Goal: Task Accomplishment & Management: Complete application form

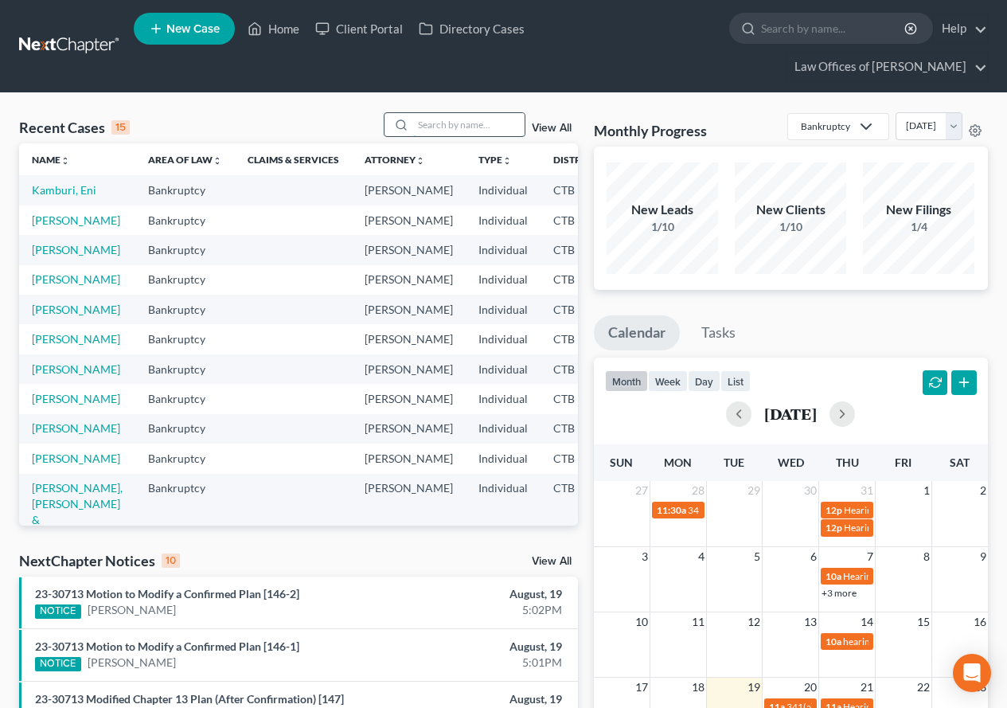
click at [435, 124] on input "search" at bounding box center [469, 124] width 112 height 23
type input "[PERSON_NAME]"
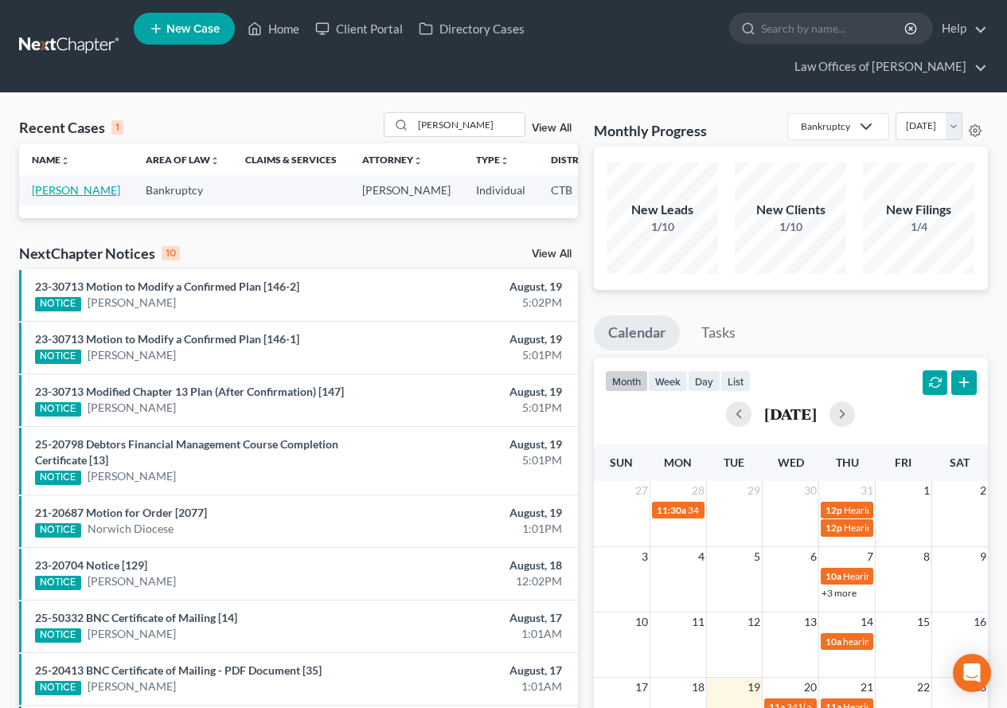
click at [53, 191] on link "[PERSON_NAME]" at bounding box center [76, 190] width 88 height 14
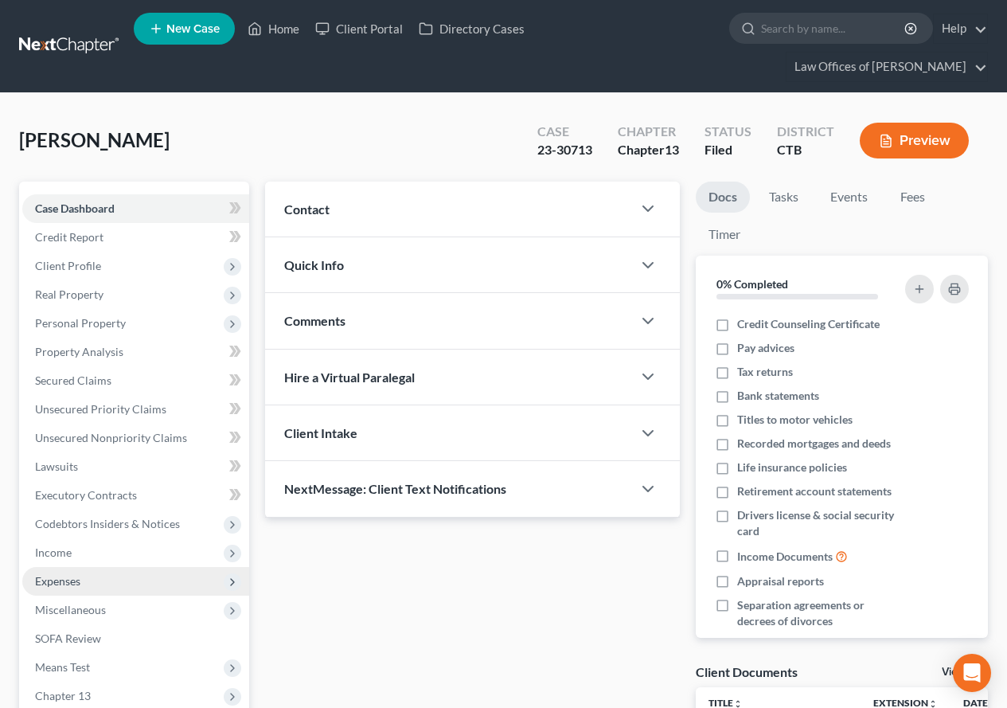
click at [80, 581] on span "Expenses" at bounding box center [57, 581] width 45 height 14
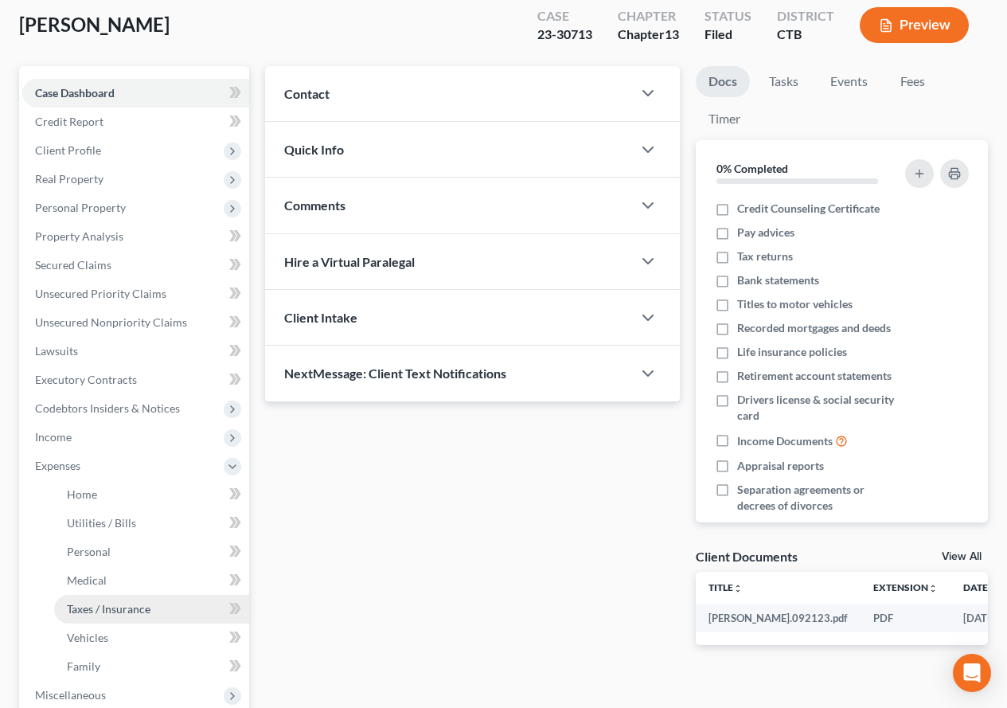
scroll to position [159, 0]
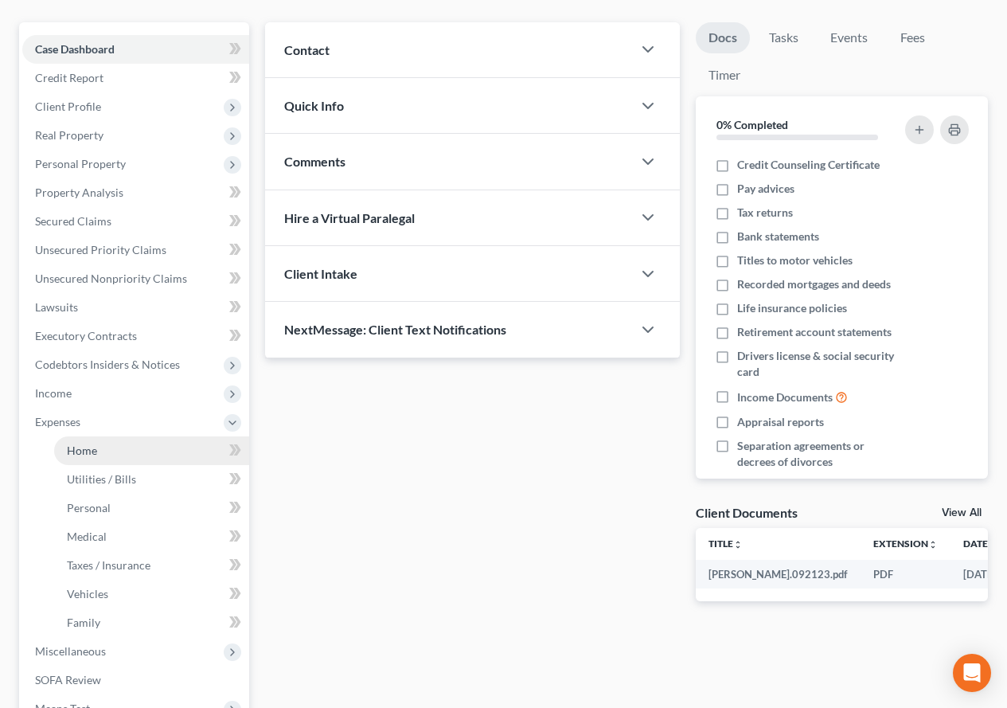
click at [79, 448] on span "Home" at bounding box center [82, 451] width 30 height 14
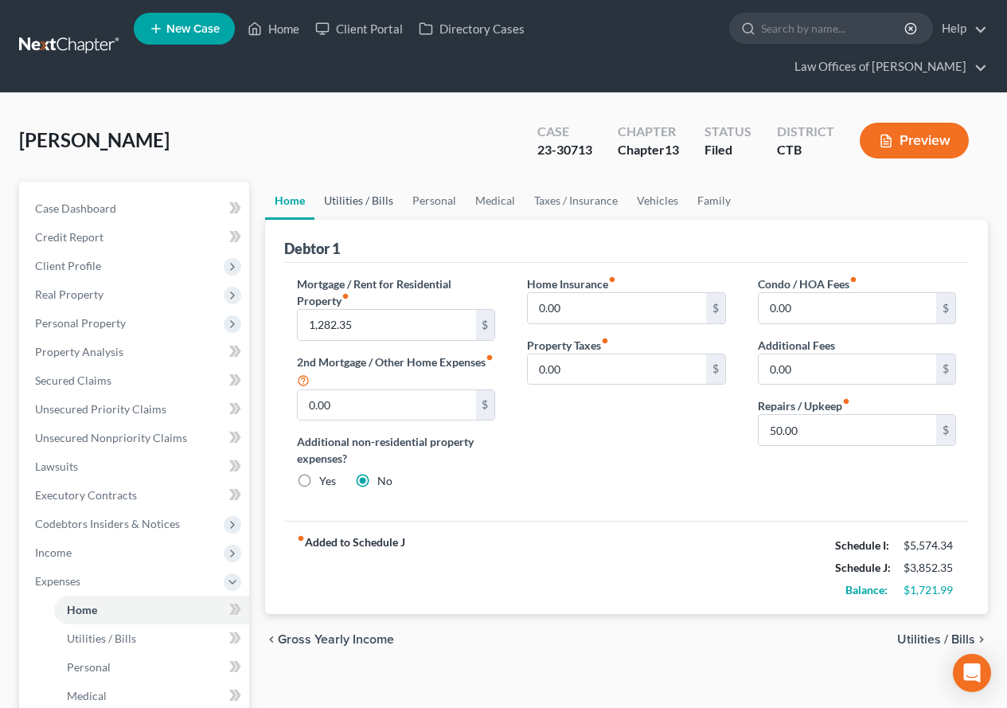
click at [366, 206] on link "Utilities / Bills" at bounding box center [359, 201] width 88 height 38
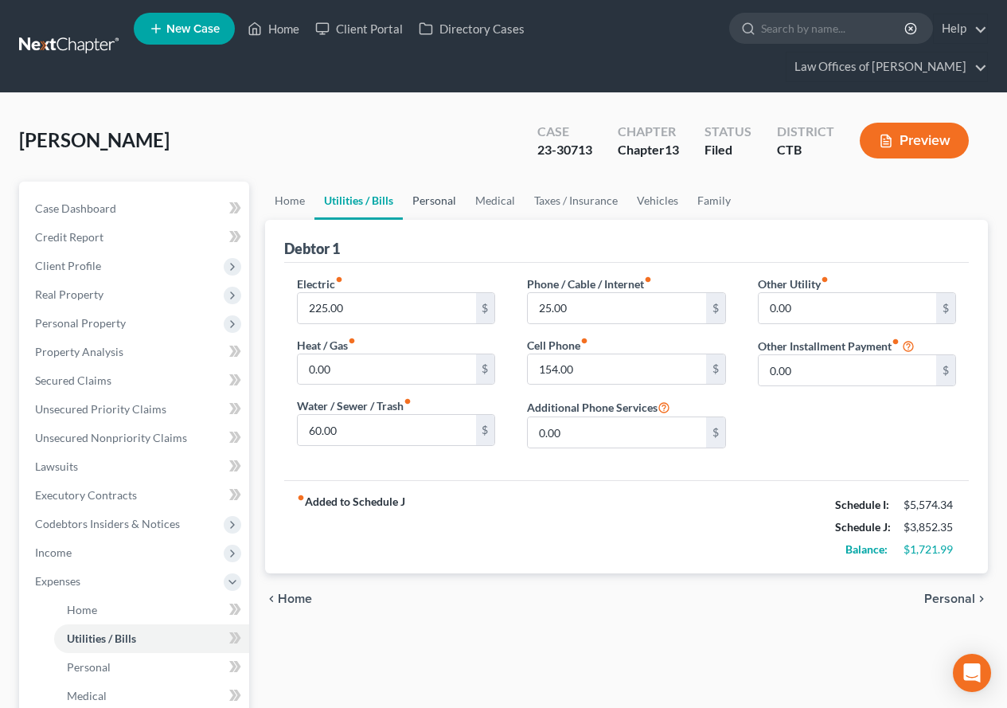
click at [436, 204] on link "Personal" at bounding box center [434, 201] width 63 height 38
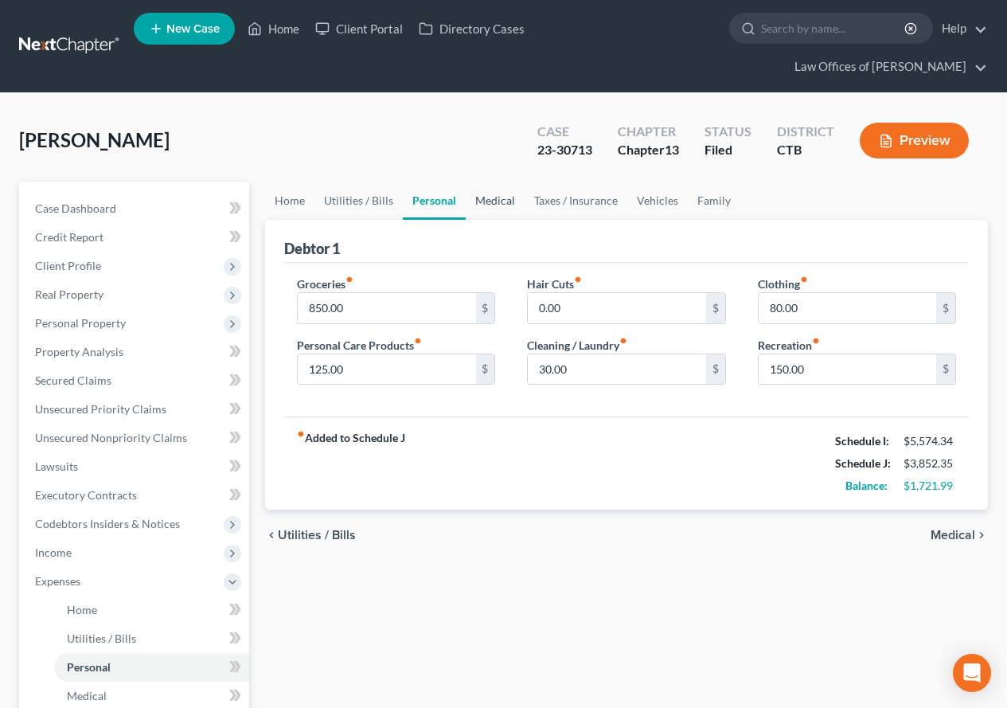
click at [484, 201] on link "Medical" at bounding box center [495, 201] width 59 height 38
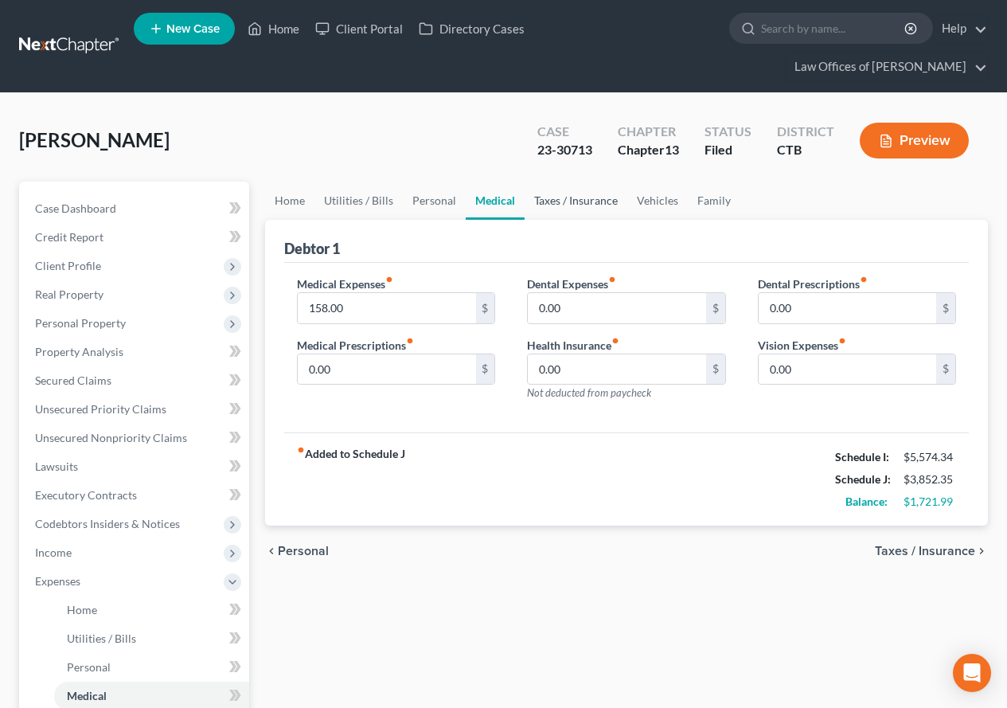
click at [554, 201] on link "Taxes / Insurance" at bounding box center [576, 201] width 103 height 38
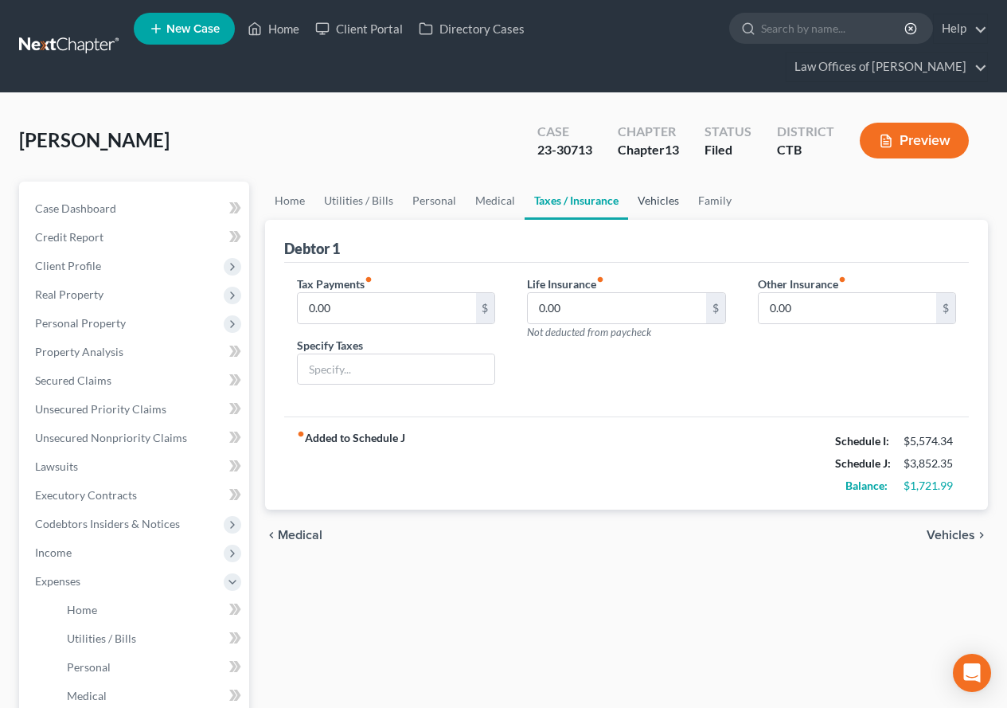
click at [659, 203] on link "Vehicles" at bounding box center [658, 201] width 61 height 38
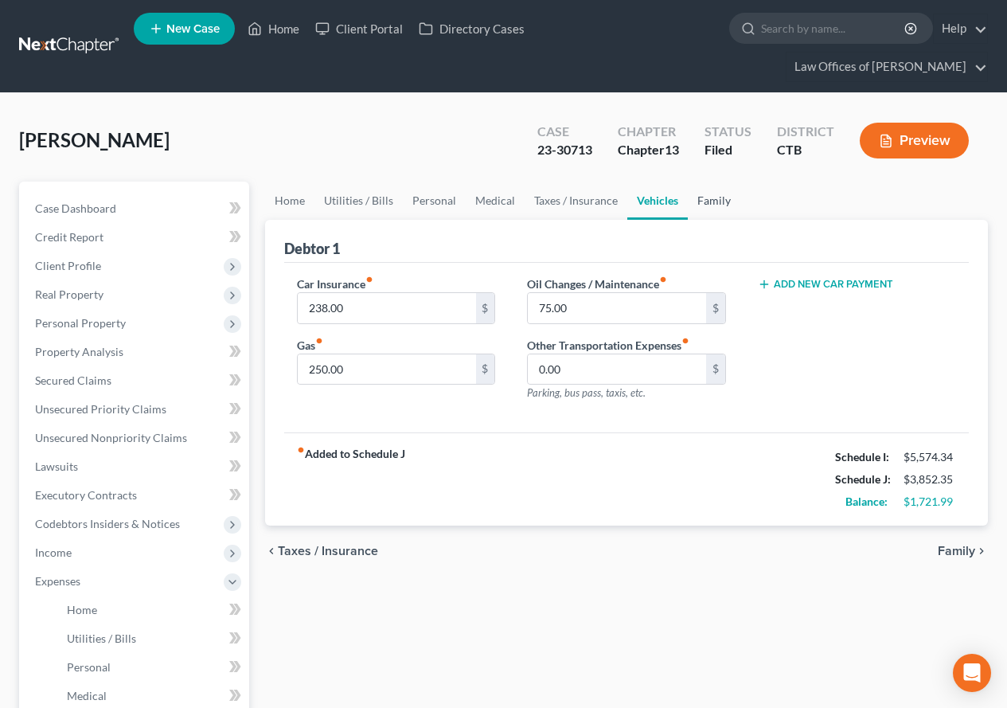
click at [702, 199] on link "Family" at bounding box center [714, 201] width 53 height 38
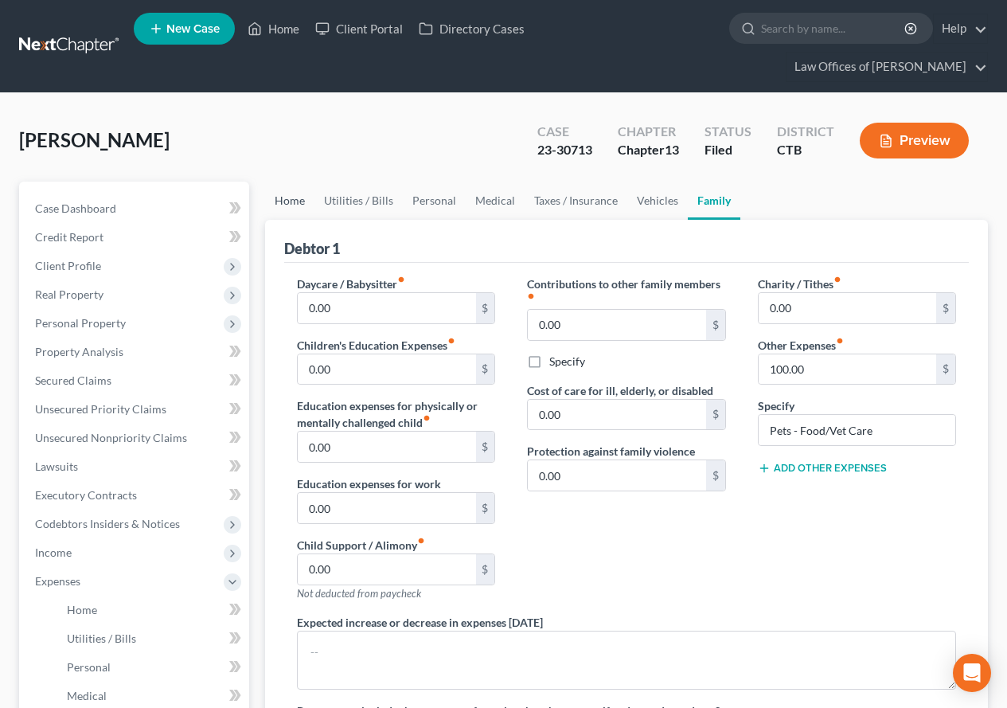
click at [291, 198] on link "Home" at bounding box center [289, 201] width 49 height 38
